Goal: Task Accomplishment & Management: Manage account settings

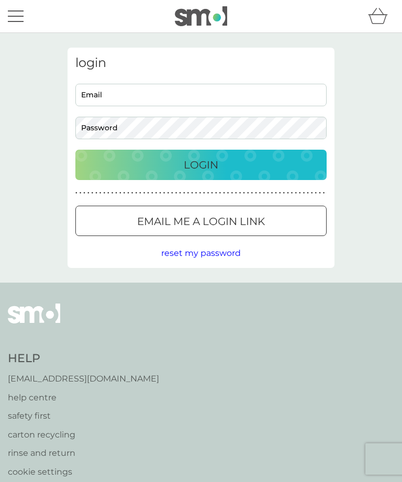
click at [158, 87] on input "Email" at bounding box center [200, 95] width 251 height 22
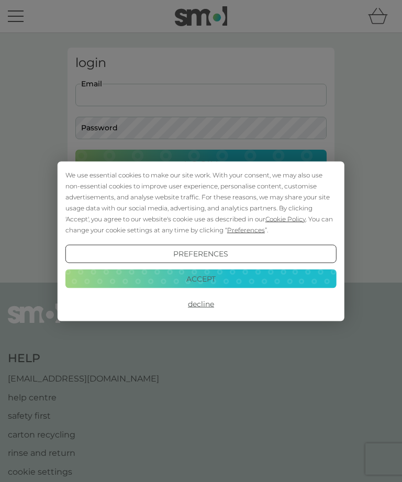
type input "k.annjones@btinternet.com"
click at [201, 164] on button "Login" at bounding box center [200, 165] width 251 height 30
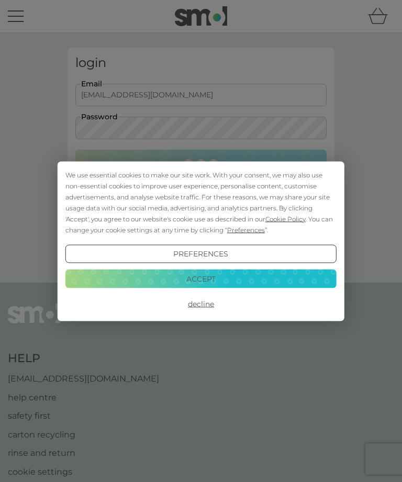
click at [212, 278] on button "Accept" at bounding box center [200, 278] width 271 height 19
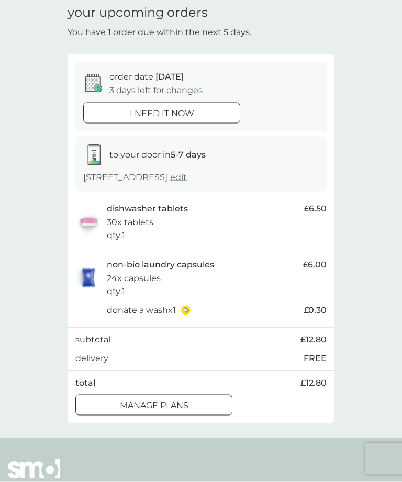
scroll to position [43, 0]
click at [305, 93] on div "order date [DATE] 3 days left for changes" at bounding box center [200, 83] width 235 height 27
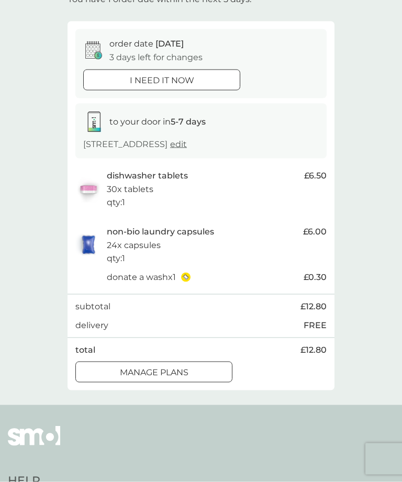
scroll to position [83, 0]
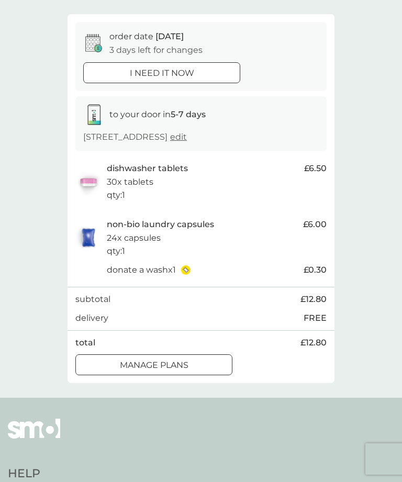
click at [165, 354] on button "manage plans" at bounding box center [153, 364] width 157 height 21
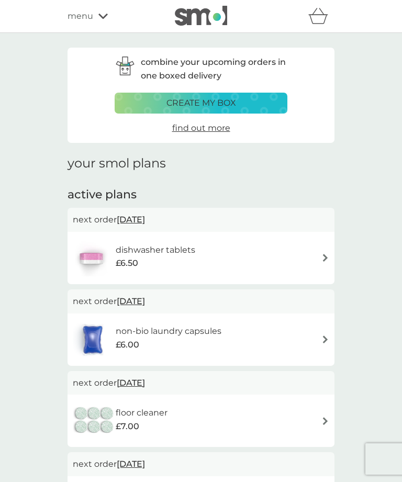
click at [321, 340] on img at bounding box center [325, 339] width 8 height 8
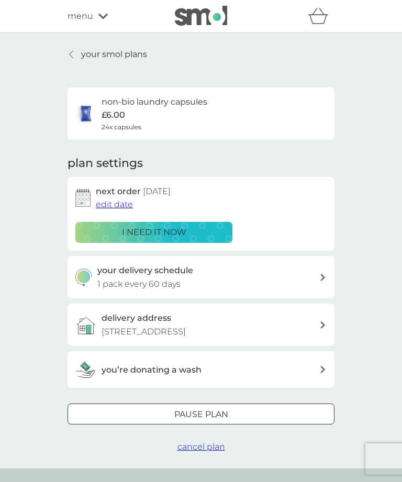
click at [112, 199] on span "edit date" at bounding box center [114, 204] width 37 height 10
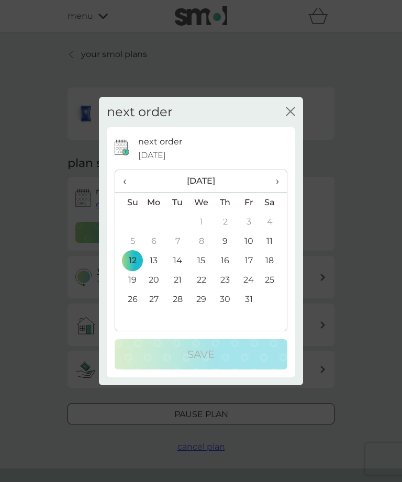
click at [281, 118] on div "next order close" at bounding box center [201, 112] width 204 height 31
click at [293, 116] on icon "close" at bounding box center [290, 111] width 9 height 9
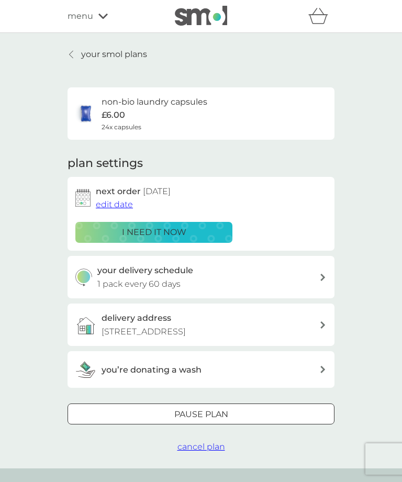
click at [114, 199] on span "edit date" at bounding box center [114, 204] width 37 height 10
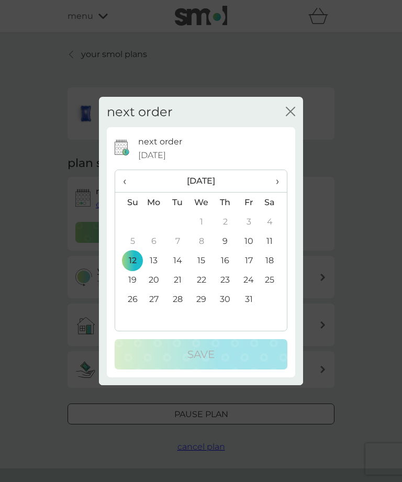
click at [278, 192] on span "›" at bounding box center [273, 181] width 10 height 22
click at [276, 192] on span "›" at bounding box center [273, 181] width 10 height 22
click at [278, 192] on span "›" at bounding box center [273, 181] width 10 height 22
click at [126, 192] on span "‹" at bounding box center [128, 181] width 11 height 22
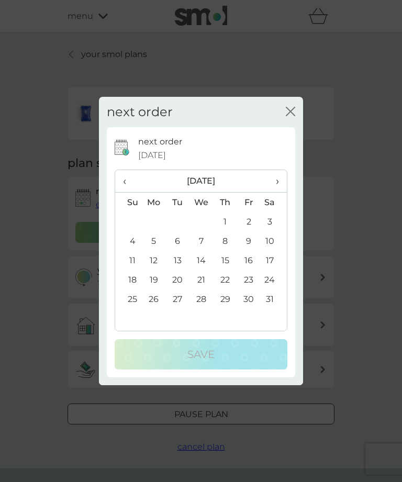
click at [125, 192] on span "‹" at bounding box center [128, 181] width 11 height 22
click at [126, 192] on span "‹" at bounding box center [128, 181] width 11 height 22
click at [277, 192] on span "›" at bounding box center [273, 181] width 10 height 22
click at [278, 192] on span "›" at bounding box center [273, 181] width 10 height 22
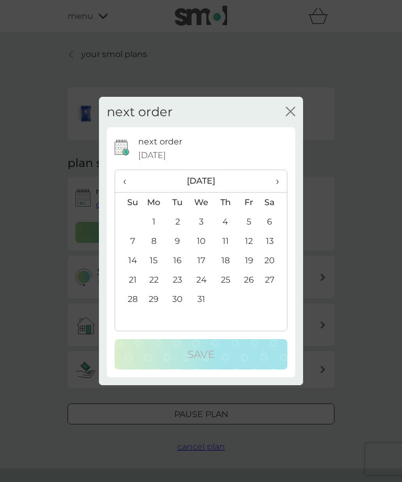
click at [143, 270] on td "15" at bounding box center [154, 260] width 24 height 19
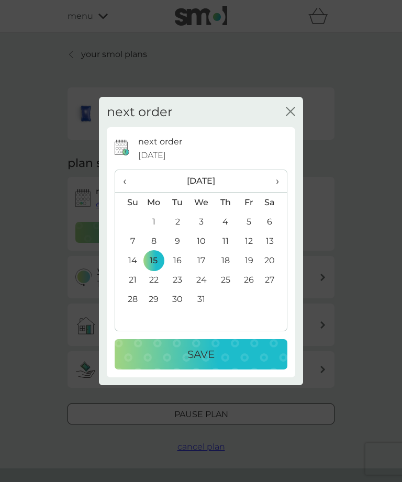
click at [276, 192] on span "›" at bounding box center [273, 181] width 10 height 22
click at [134, 251] on td "4" at bounding box center [128, 240] width 27 height 19
click at [131, 270] on td "11" at bounding box center [128, 260] width 27 height 19
click at [199, 362] on p "Save" at bounding box center [200, 354] width 27 height 17
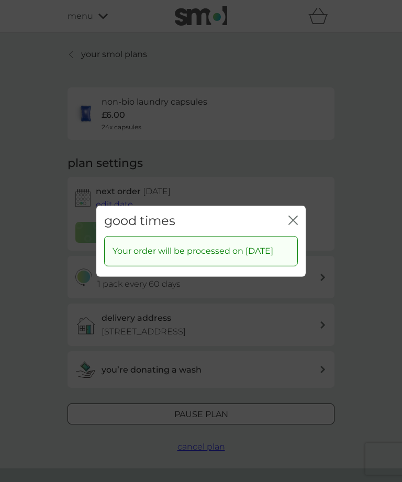
click at [296, 224] on icon "close" at bounding box center [292, 219] width 9 height 9
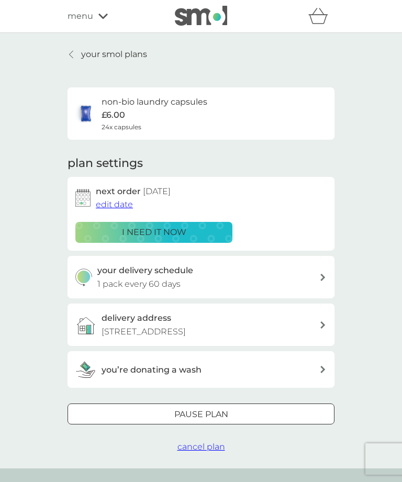
click at [70, 52] on icon at bounding box center [71, 54] width 4 height 8
